Goal: Understand process/instructions: Learn how to perform a task or action

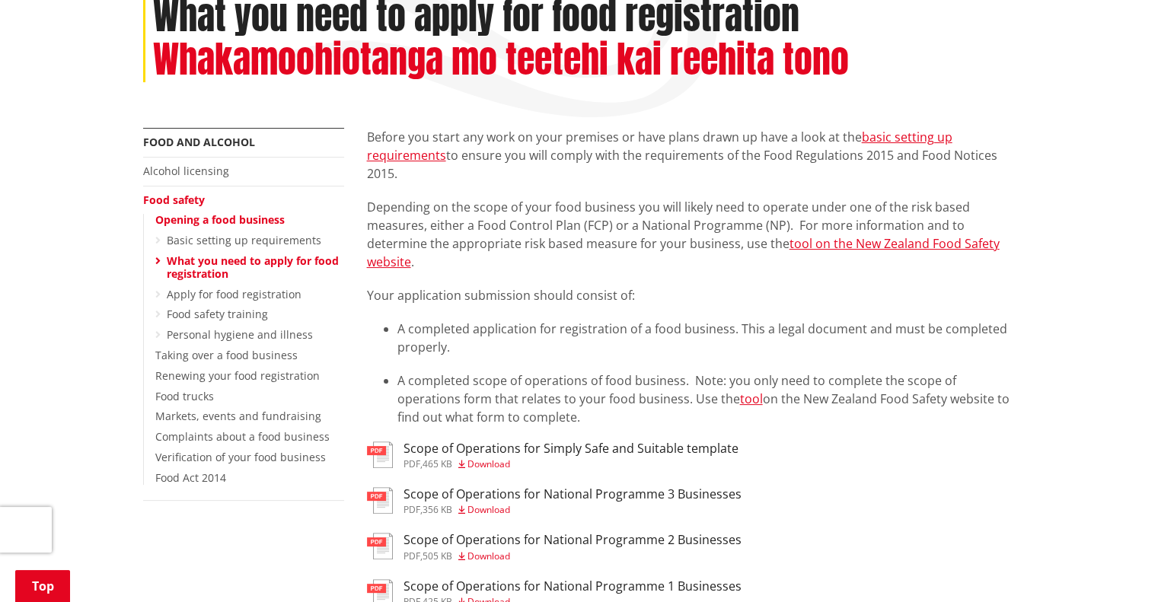
scroll to position [381, 0]
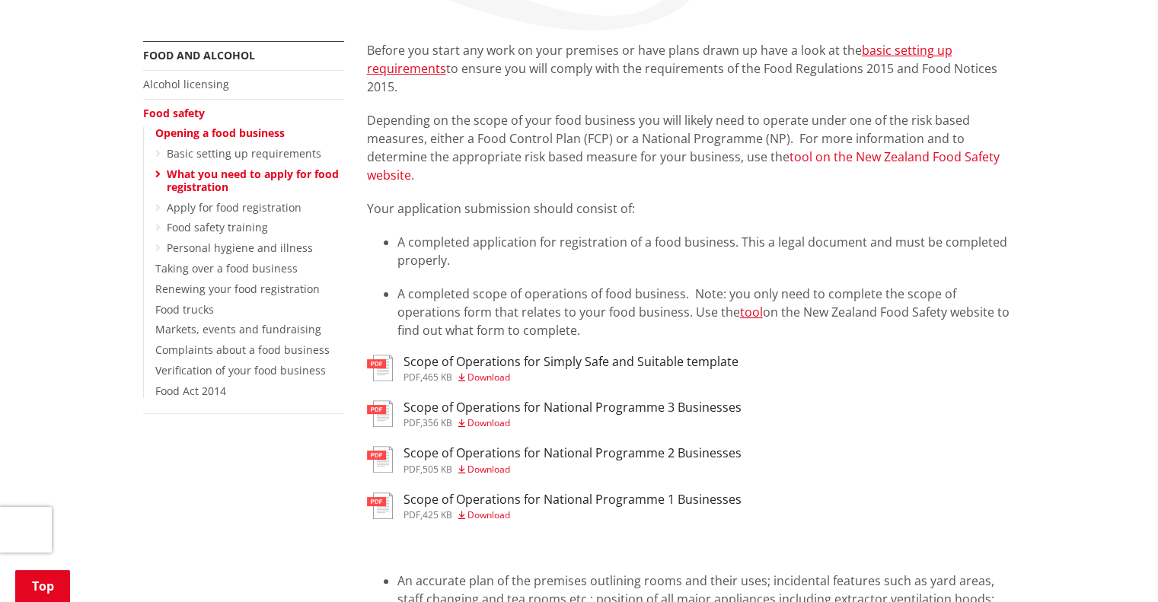
click at [842, 149] on link "tool on the New Zealand Food Safety website" at bounding box center [683, 166] width 633 height 35
drag, startPoint x: 832, startPoint y: 130, endPoint x: 802, endPoint y: 167, distance: 47.1
click at [803, 167] on div "Before you start any work on your premises or have plans drawn up have a look a…" at bounding box center [691, 155] width 649 height 228
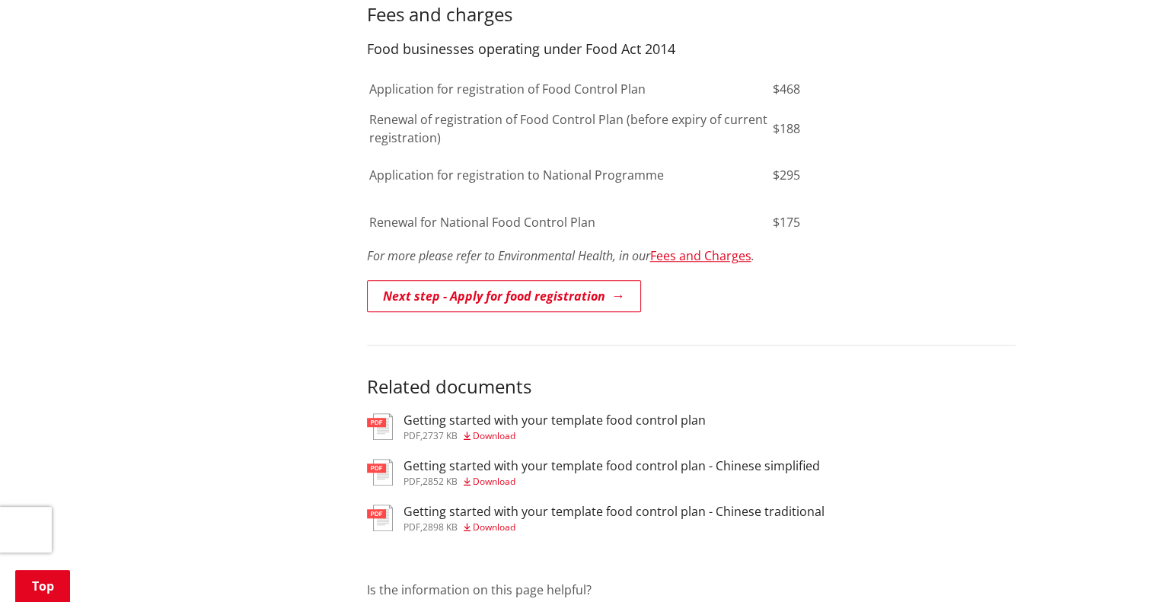
scroll to position [1142, 0]
click at [525, 412] on h3 "Getting started with your template food control plan" at bounding box center [555, 419] width 302 height 14
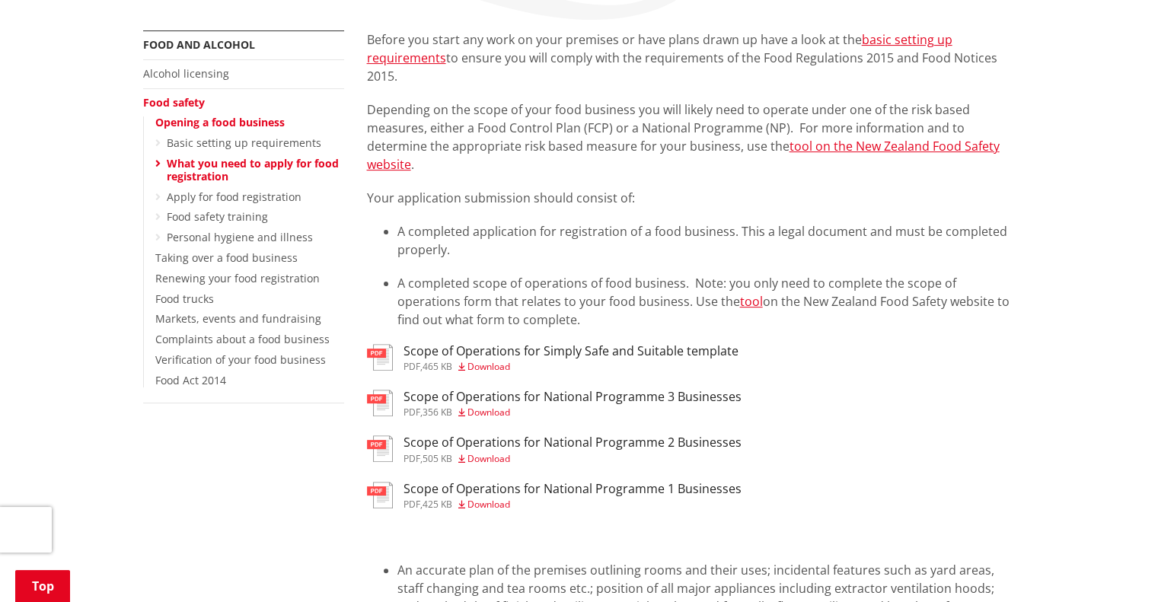
scroll to position [305, 0]
